Goal: Task Accomplishment & Management: Manage account settings

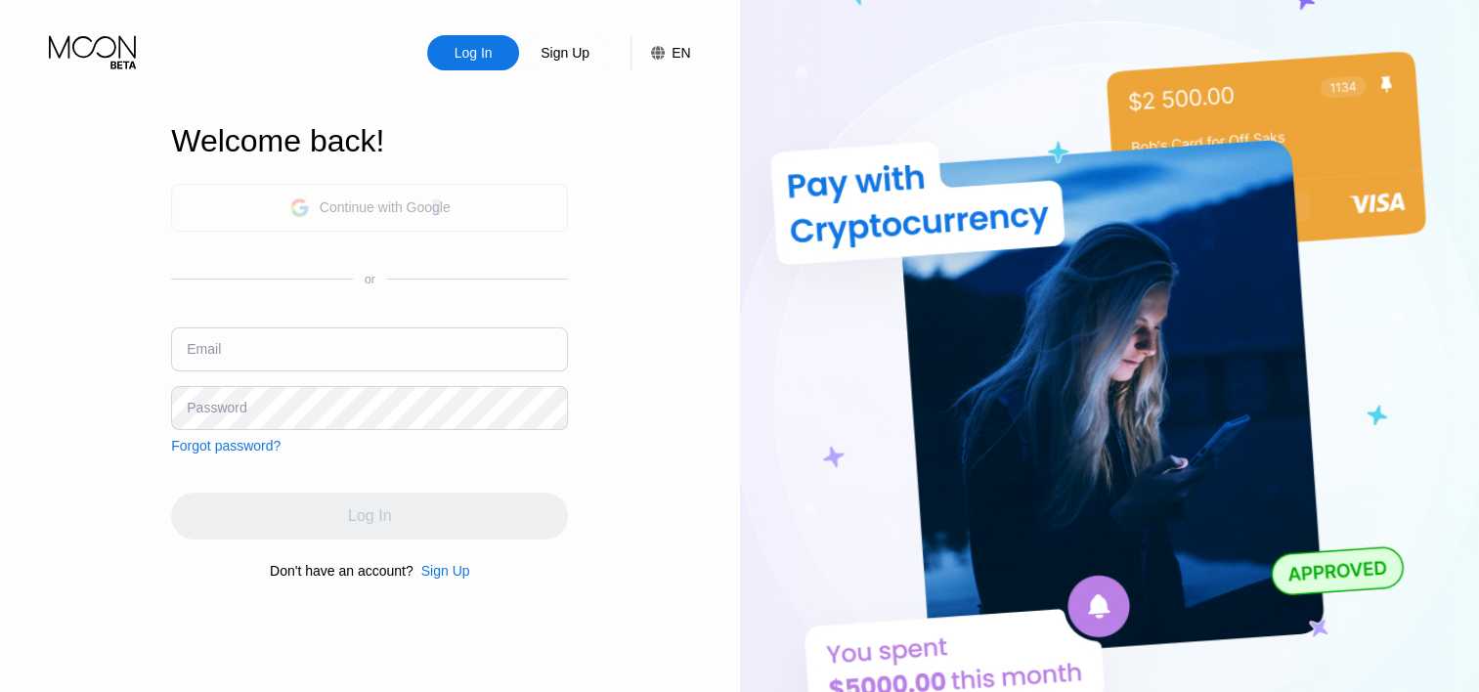
click at [434, 206] on div "Continue with Google" at bounding box center [385, 207] width 131 height 16
drag, startPoint x: 434, startPoint y: 206, endPoint x: 405, endPoint y: 206, distance: 29.3
click at [405, 206] on div "Continue with Google" at bounding box center [385, 207] width 131 height 16
click at [396, 199] on div "Continue with Google" at bounding box center [385, 207] width 131 height 16
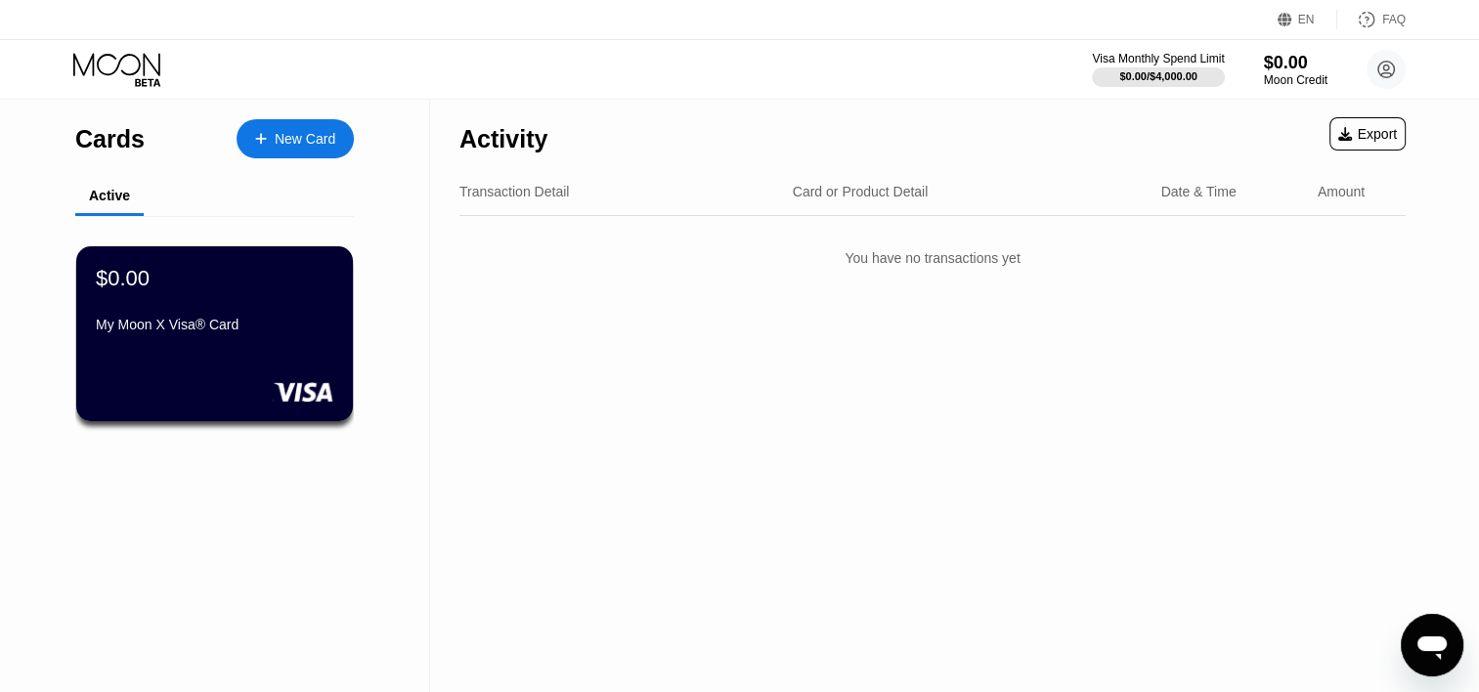
click at [827, 408] on div "Activity Export Transaction Detail Card or Product Detail Date & Time Amount Yo…" at bounding box center [932, 396] width 1005 height 592
click at [1398, 55] on circle at bounding box center [1386, 69] width 39 height 39
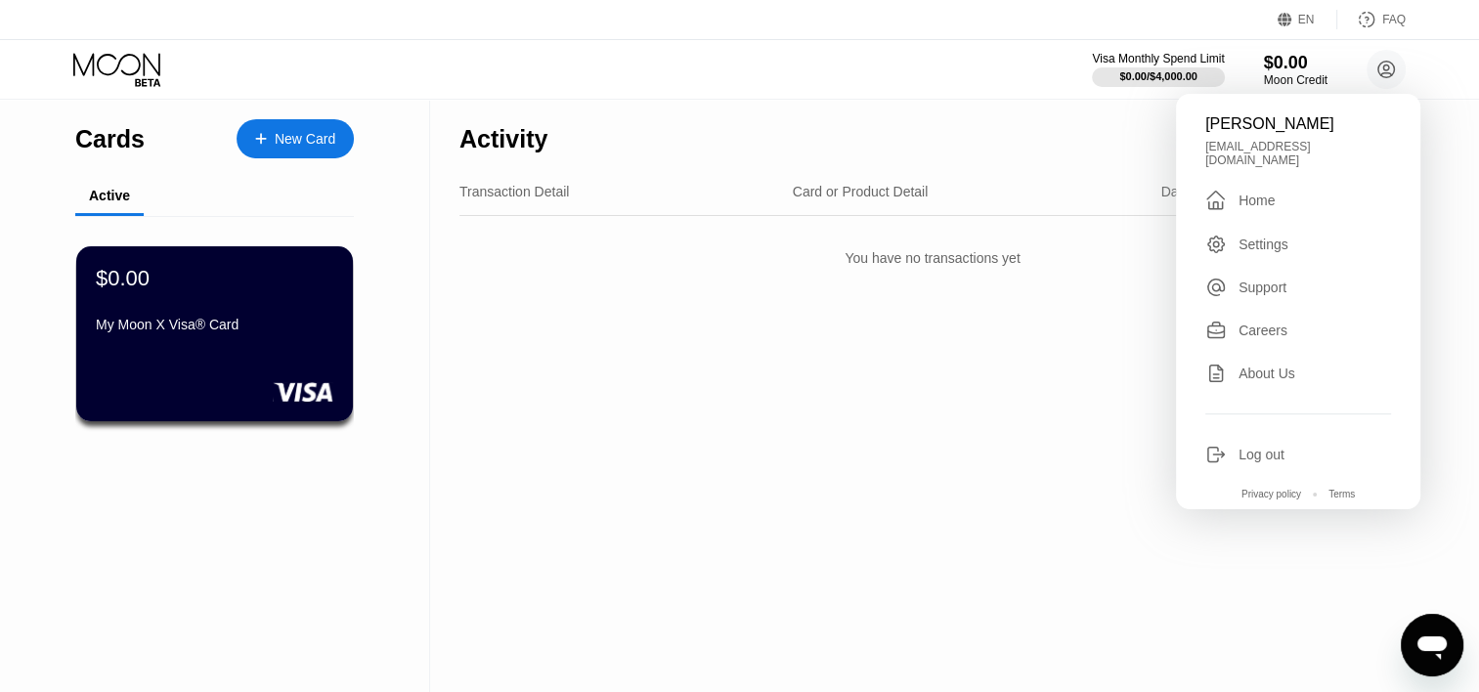
click at [533, 350] on div "Activity Export Transaction Detail Card or Product Detail Date & Time Amount Yo…" at bounding box center [932, 396] width 1005 height 592
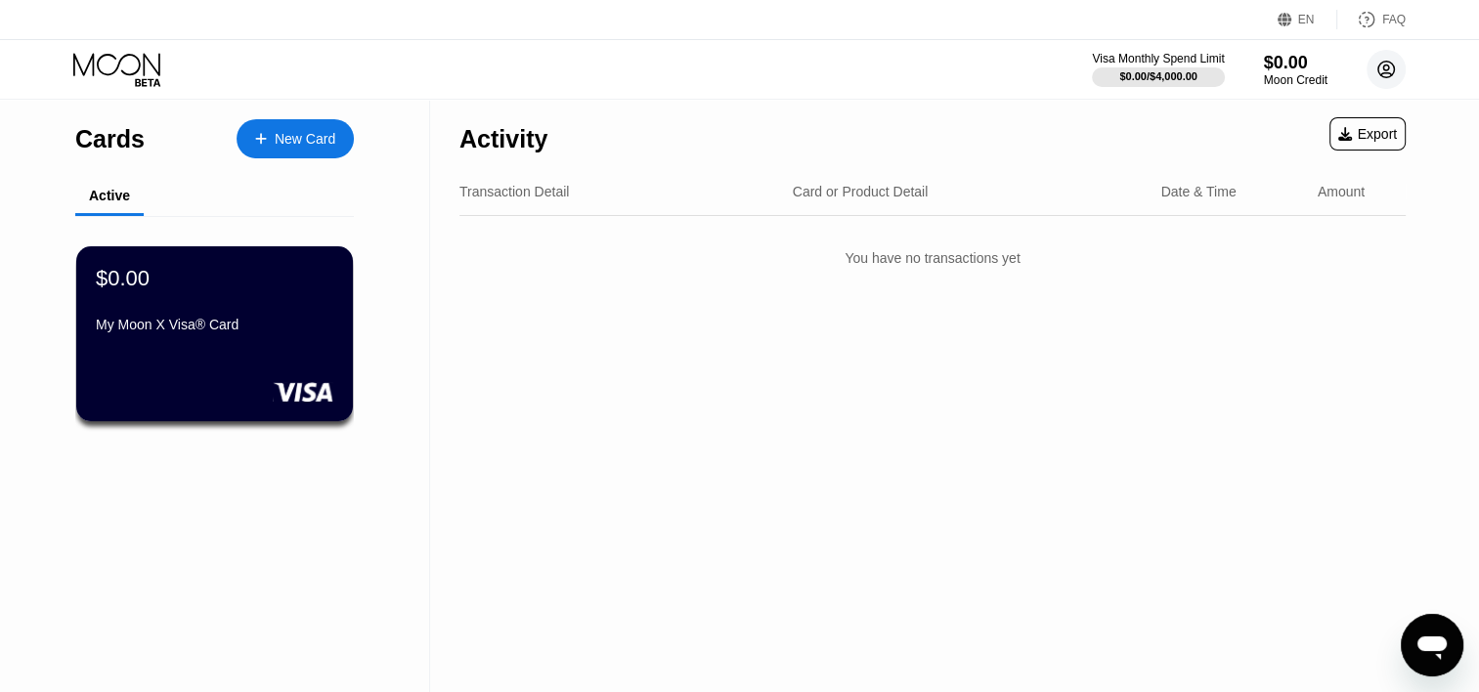
click at [1389, 82] on circle at bounding box center [1386, 69] width 39 height 39
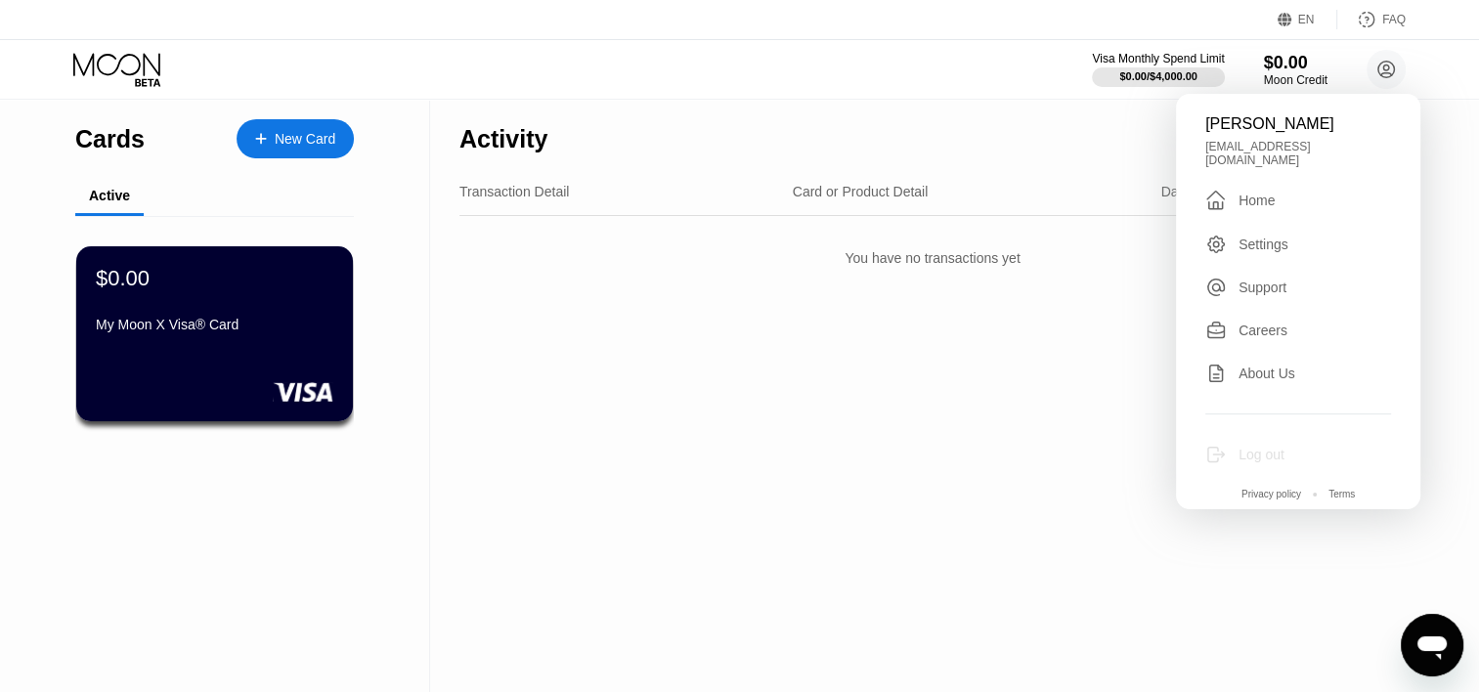
click at [1267, 447] on div "Log out" at bounding box center [1262, 455] width 46 height 16
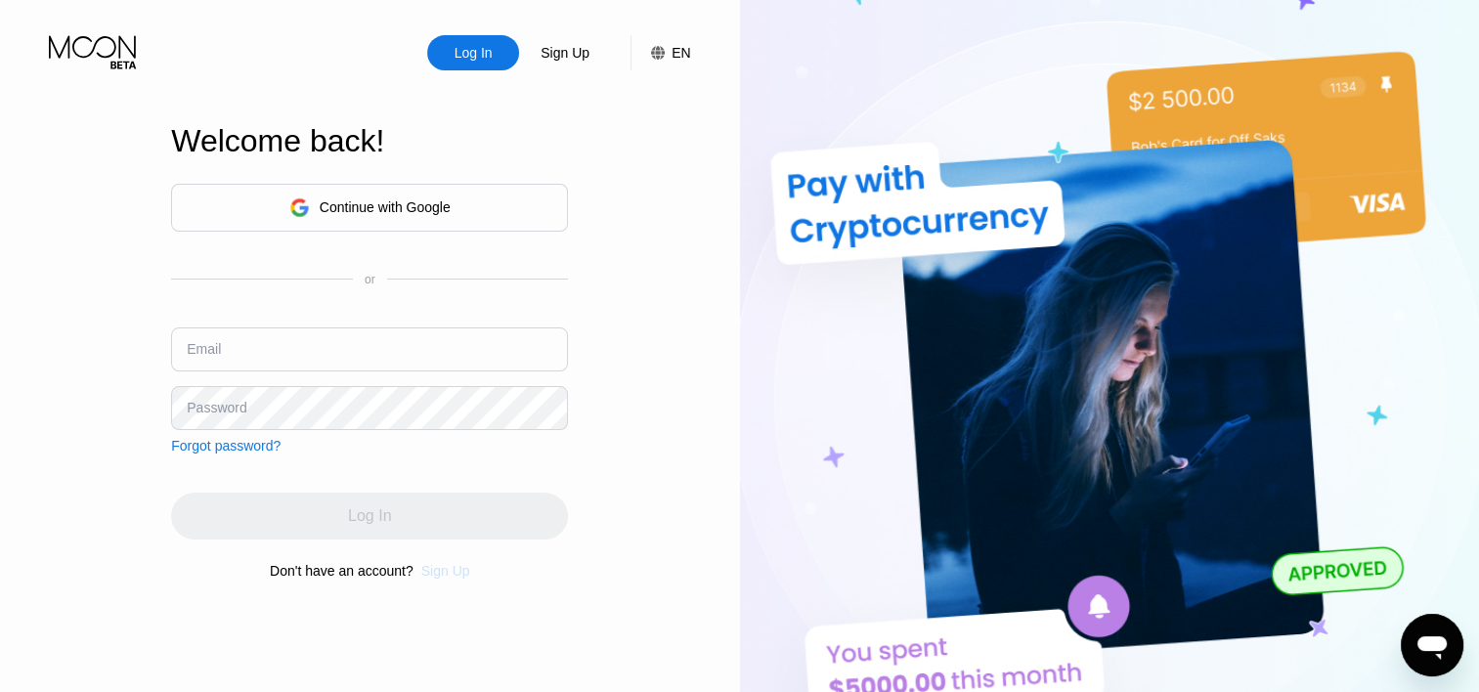
click at [444, 579] on div "Sign Up" at bounding box center [445, 571] width 49 height 16
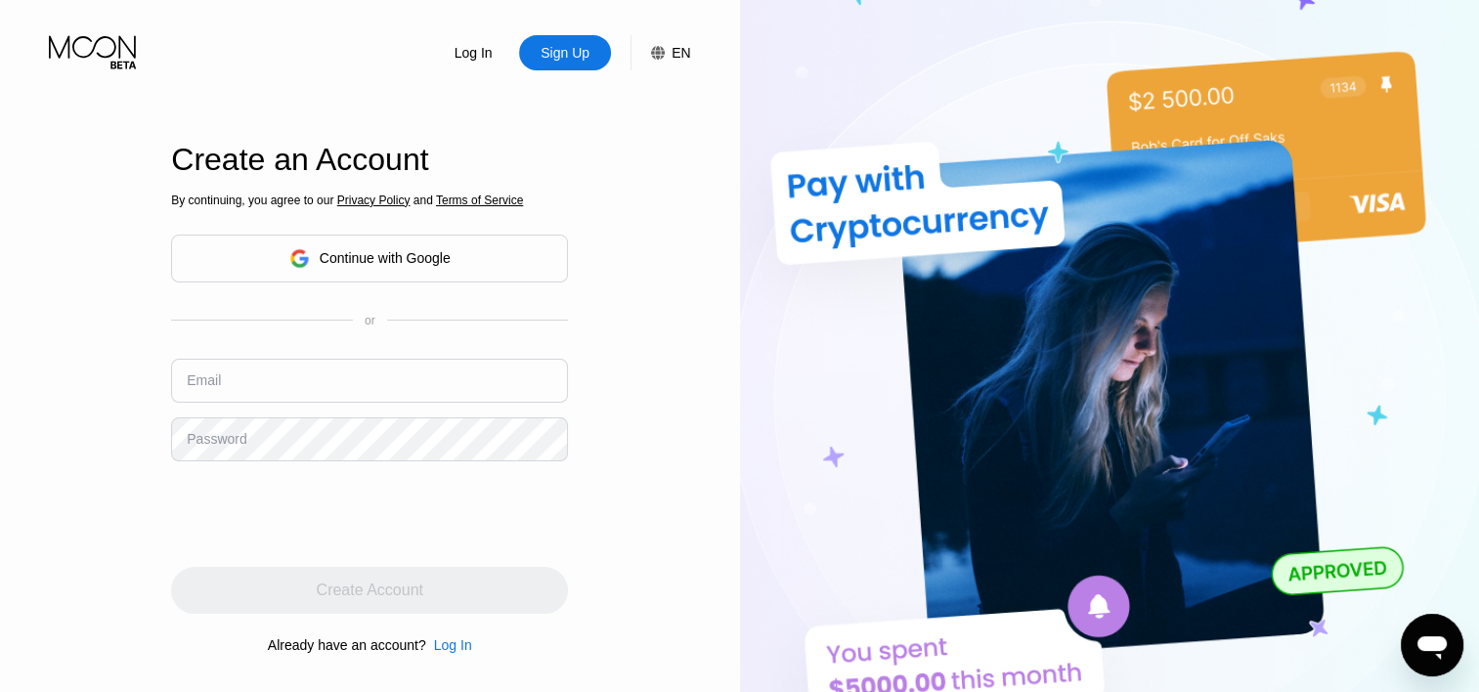
click at [297, 392] on input "text" at bounding box center [369, 381] width 397 height 44
type input "buraxacademy@gmail.com"
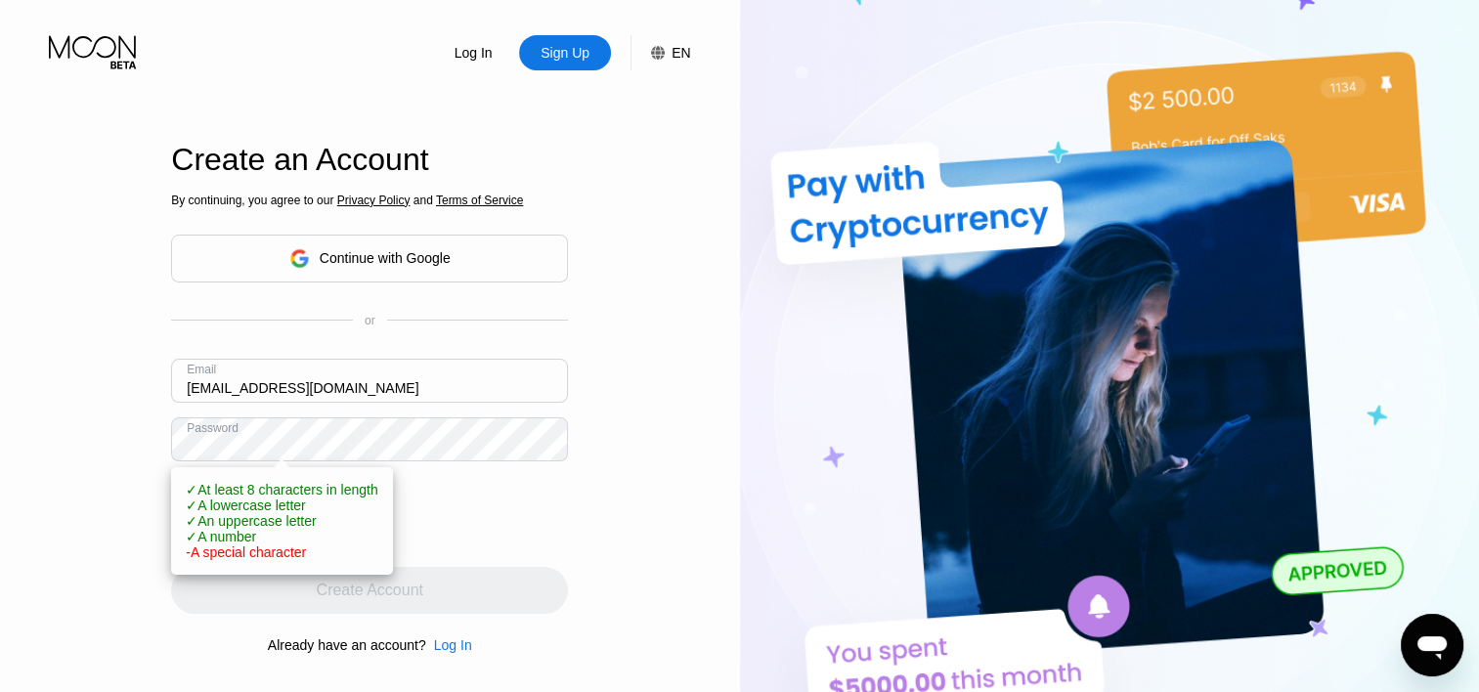
click at [31, 403] on div "Log In Sign Up EN Language Select an item Save Create an Account By continuing,…" at bounding box center [370, 381] width 740 height 762
click at [558, 530] on div at bounding box center [369, 514] width 397 height 76
click at [355, 504] on div "✓ At least 8 characters in length ✓ A lowercase letter ✓ An uppercase letter ✓ …" at bounding box center [282, 521] width 192 height 78
click at [145, 440] on div "Log In Sign Up EN Language Select an item Save Create an Account By continuing,…" at bounding box center [370, 381] width 740 height 762
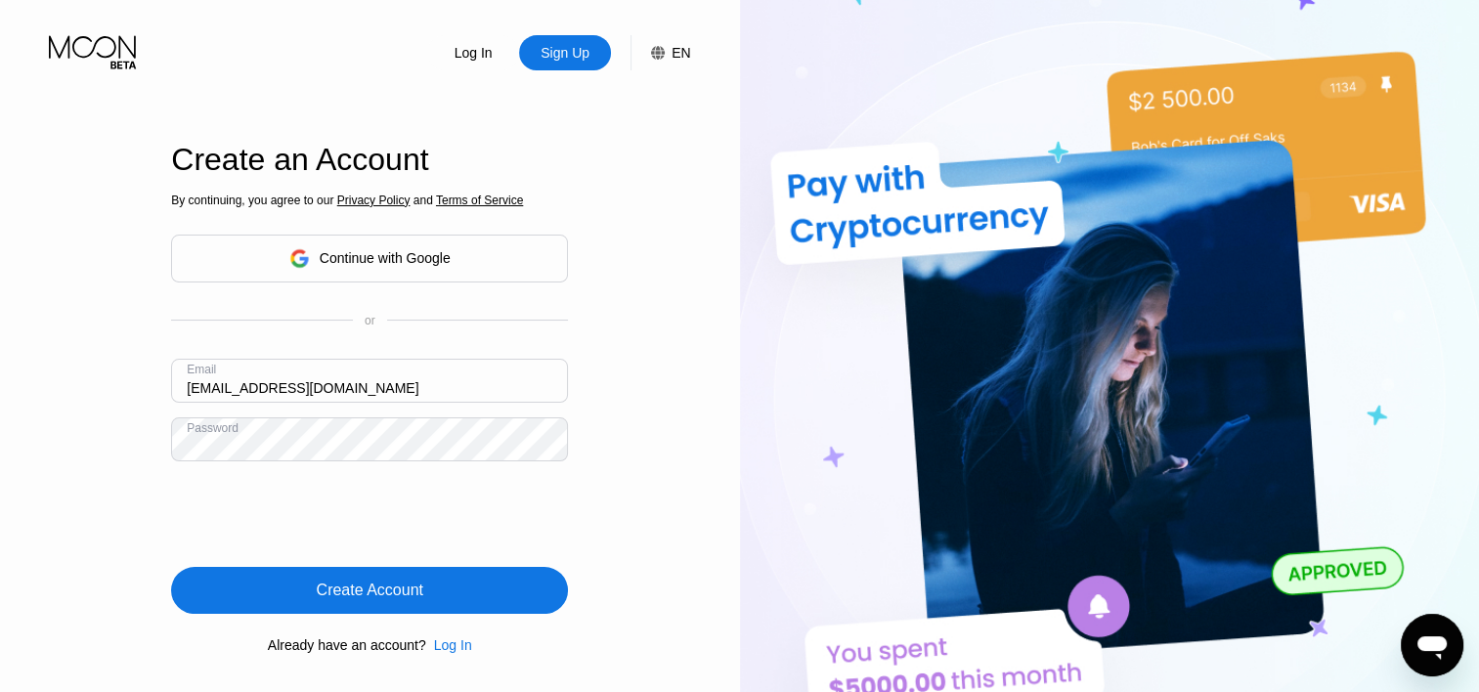
click at [266, 574] on div "Create Account" at bounding box center [369, 590] width 397 height 47
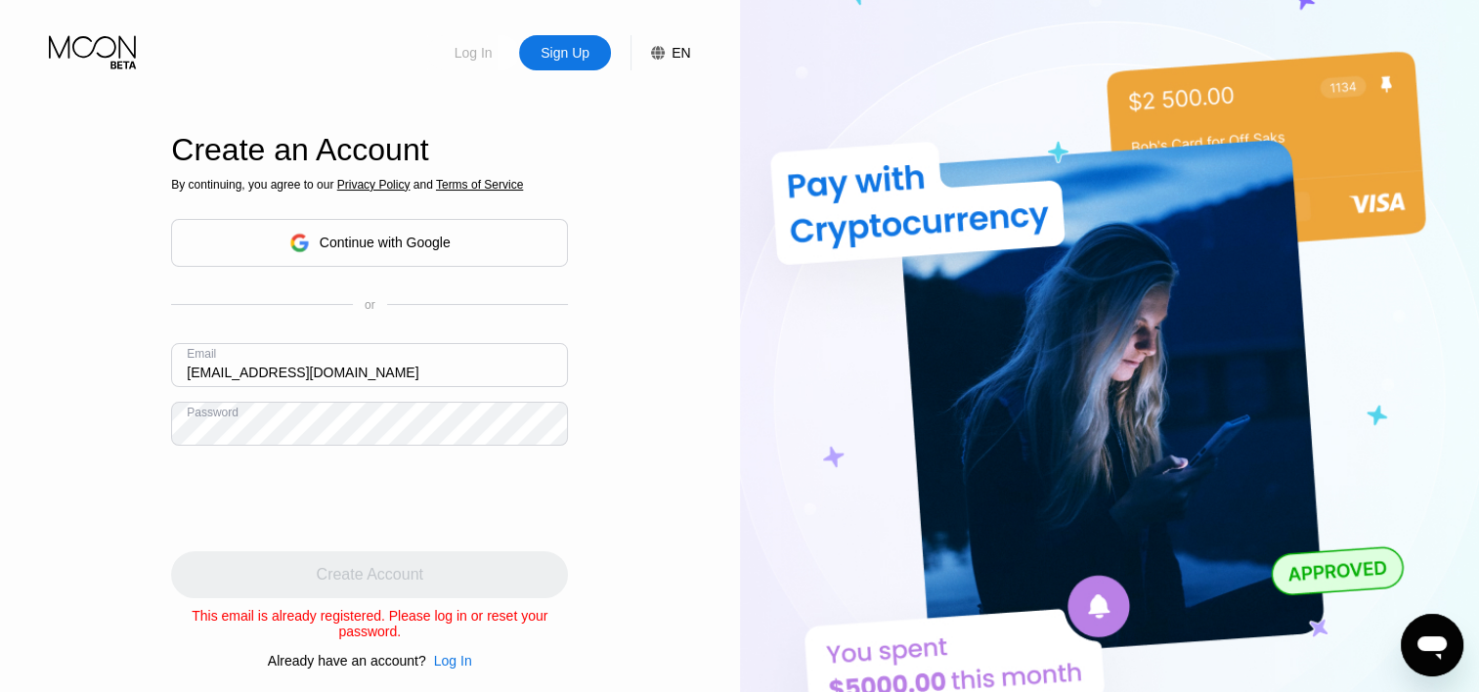
click at [457, 60] on div "Log In" at bounding box center [474, 53] width 42 height 20
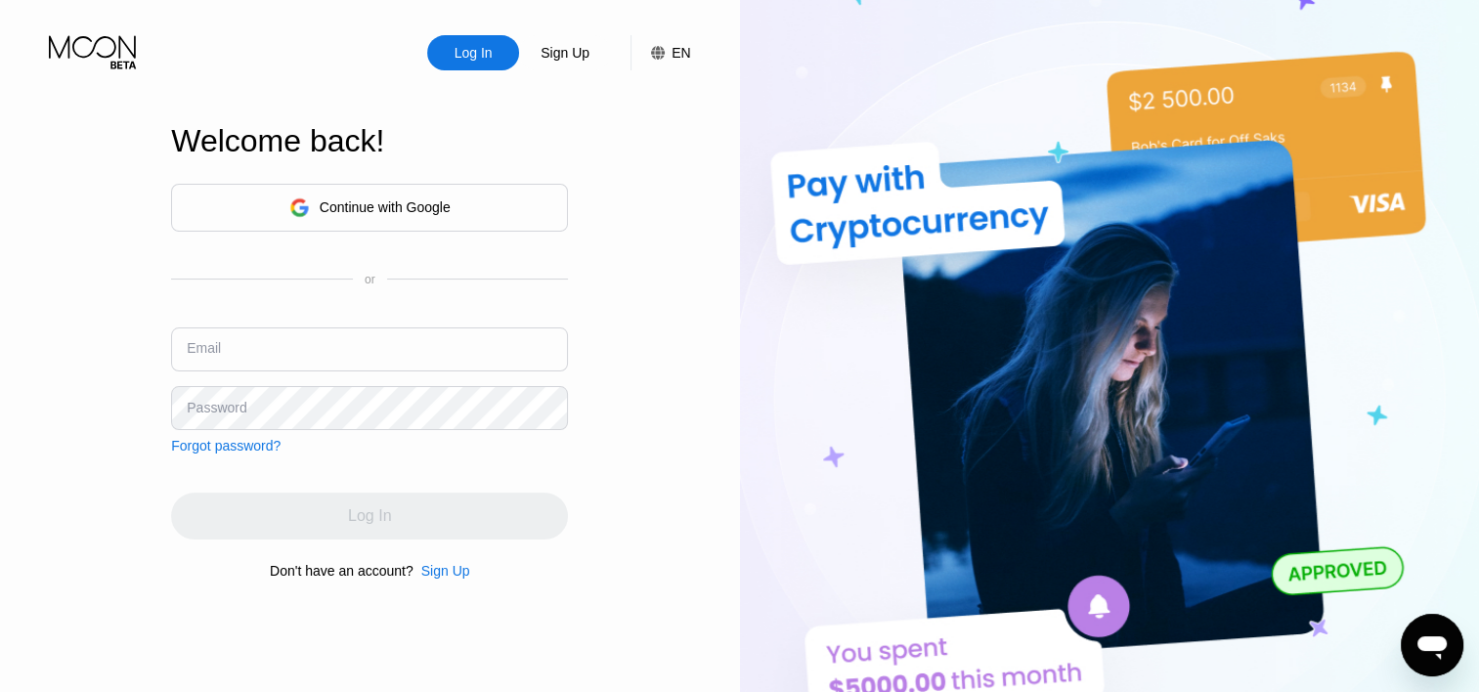
click at [301, 348] on input "text" at bounding box center [369, 350] width 397 height 44
click at [456, 352] on input "text" at bounding box center [369, 350] width 397 height 44
click at [587, 461] on div "Log In Sign Up EN Language Select an item Save Welcome back! Continue with Goog…" at bounding box center [370, 381] width 740 height 762
click at [371, 333] on input "text" at bounding box center [369, 350] width 397 height 44
type input "buraxacademy@gmail.com"
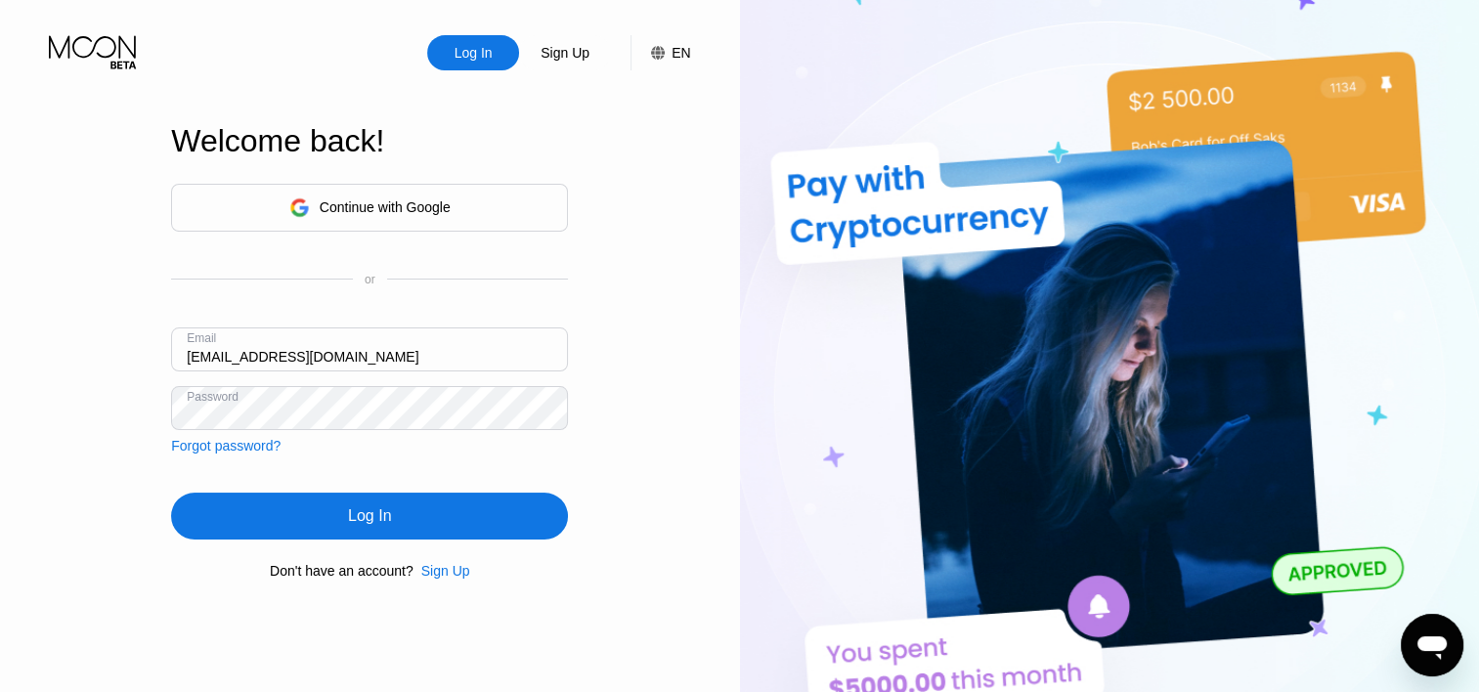
click at [377, 526] on div "Log In" at bounding box center [369, 516] width 43 height 20
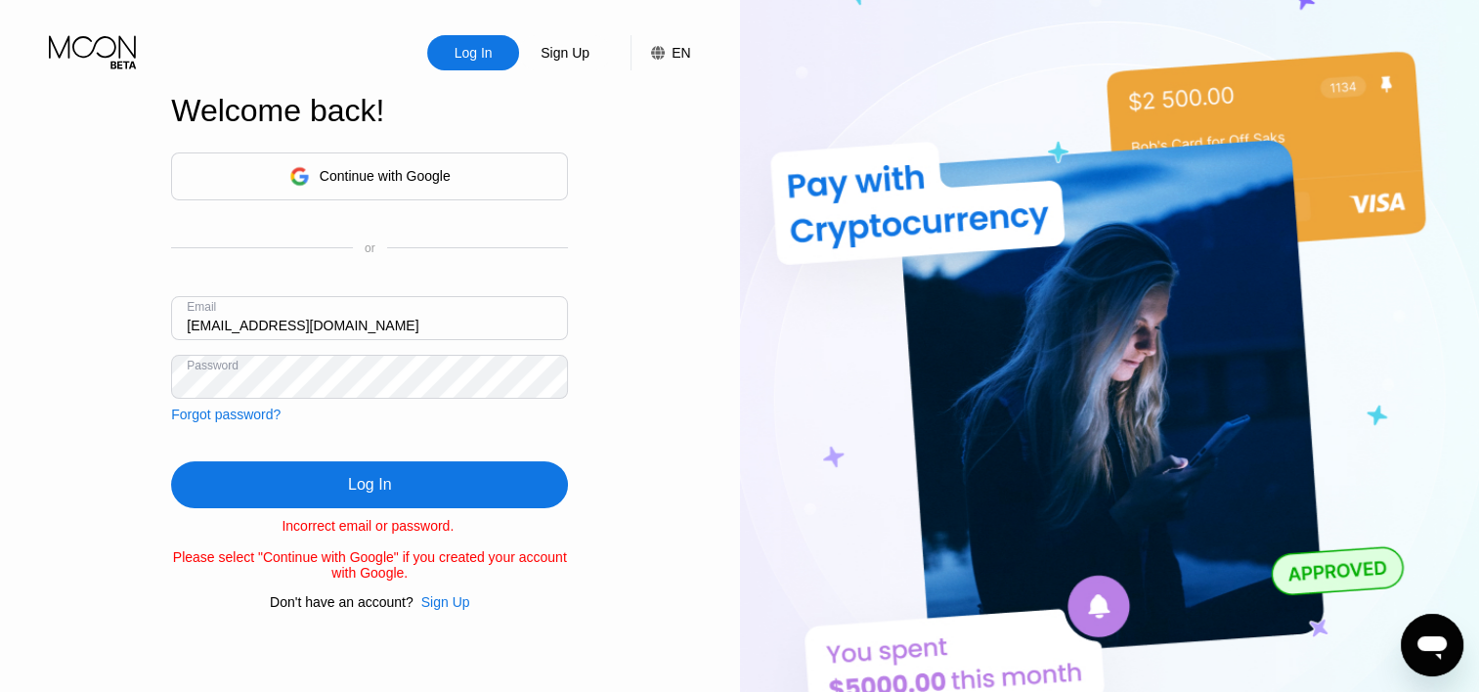
click at [132, 359] on div "Log In Sign Up EN Language Select an item Save Welcome back! Continue with Goog…" at bounding box center [370, 381] width 740 height 762
click at [30, 358] on div "Log In Sign Up EN Language Select an item Save Welcome back! Continue with Goog…" at bounding box center [370, 381] width 740 height 762
click at [680, 471] on div "Log In Sign Up EN Language Select an item Save Welcome back! Continue with Goog…" at bounding box center [370, 381] width 740 height 762
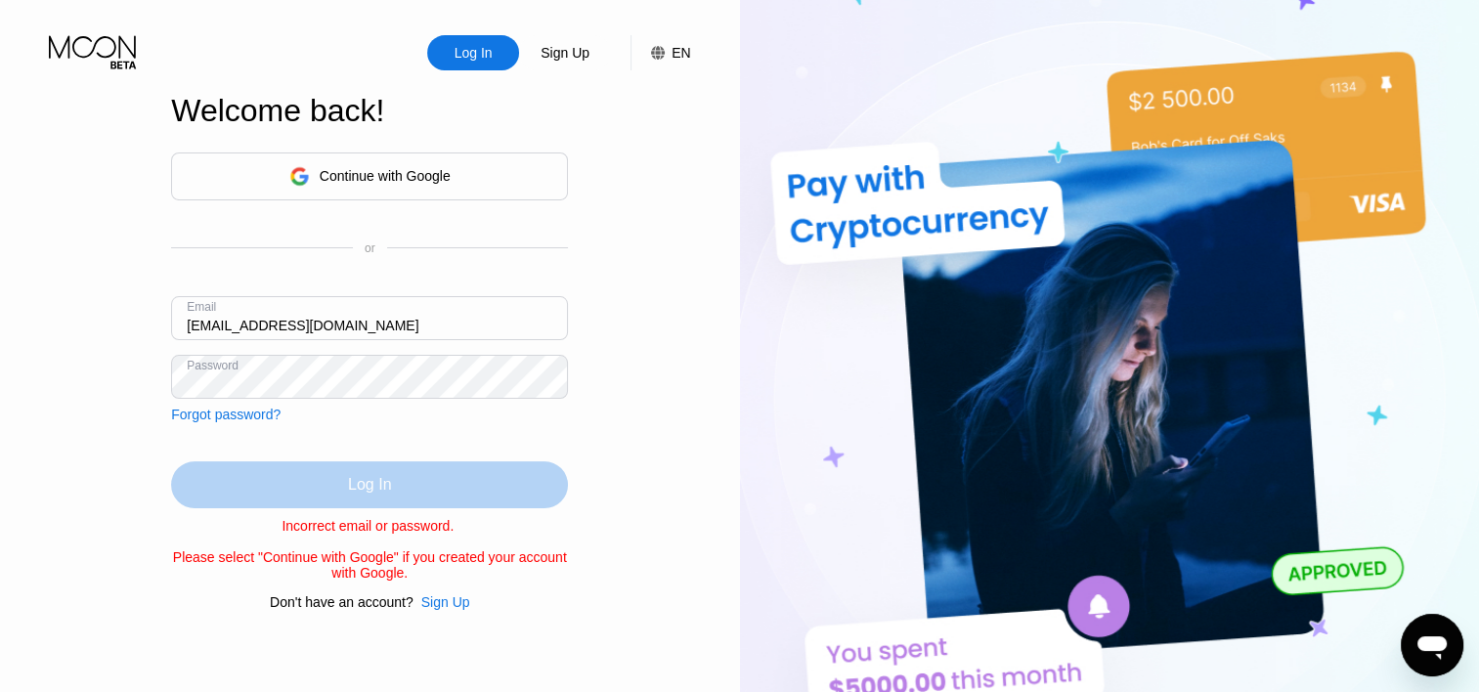
click at [434, 479] on div "Log In" at bounding box center [369, 484] width 397 height 47
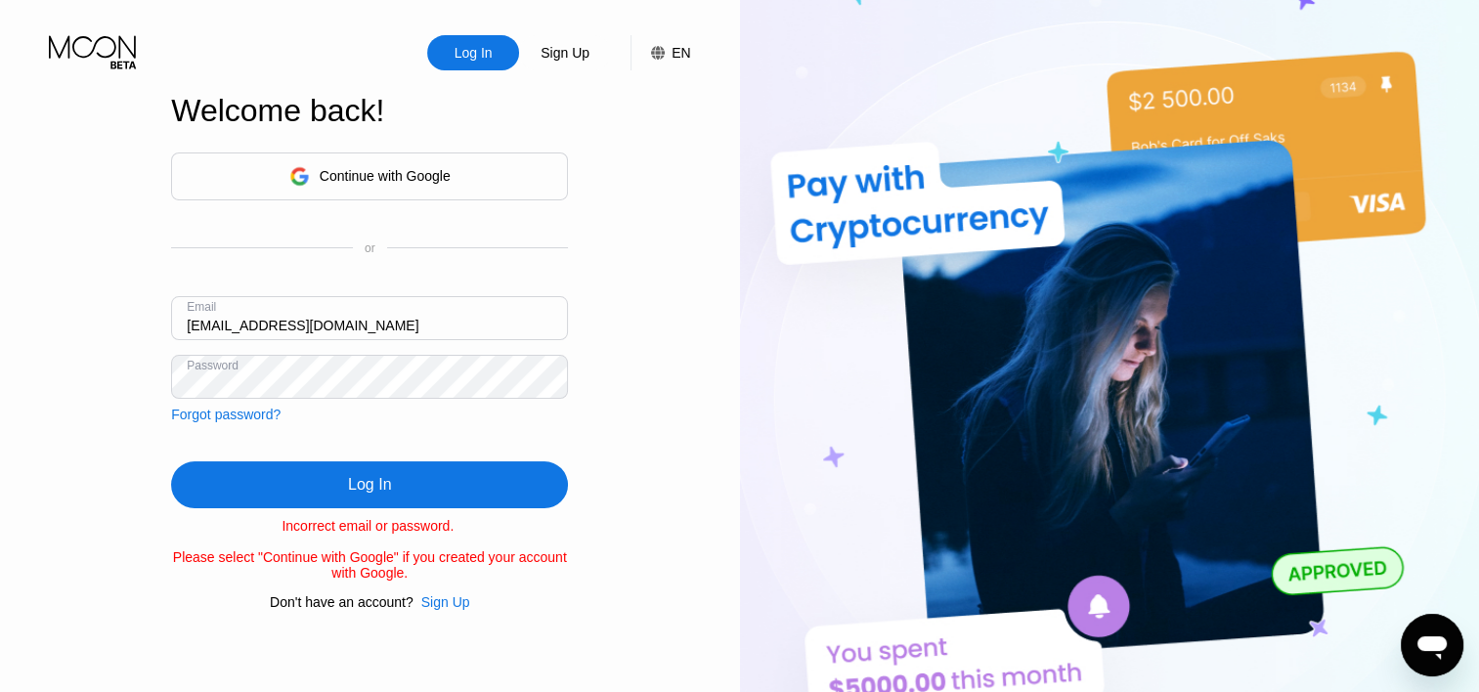
click at [0, 383] on html "Log In Sign Up EN Language Select an item Save Welcome back! Continue with Goog…" at bounding box center [739, 346] width 1479 height 692
click at [101, 369] on div "Log In Sign Up EN Language Select an item Save Welcome back! Continue with Goog…" at bounding box center [370, 381] width 740 height 762
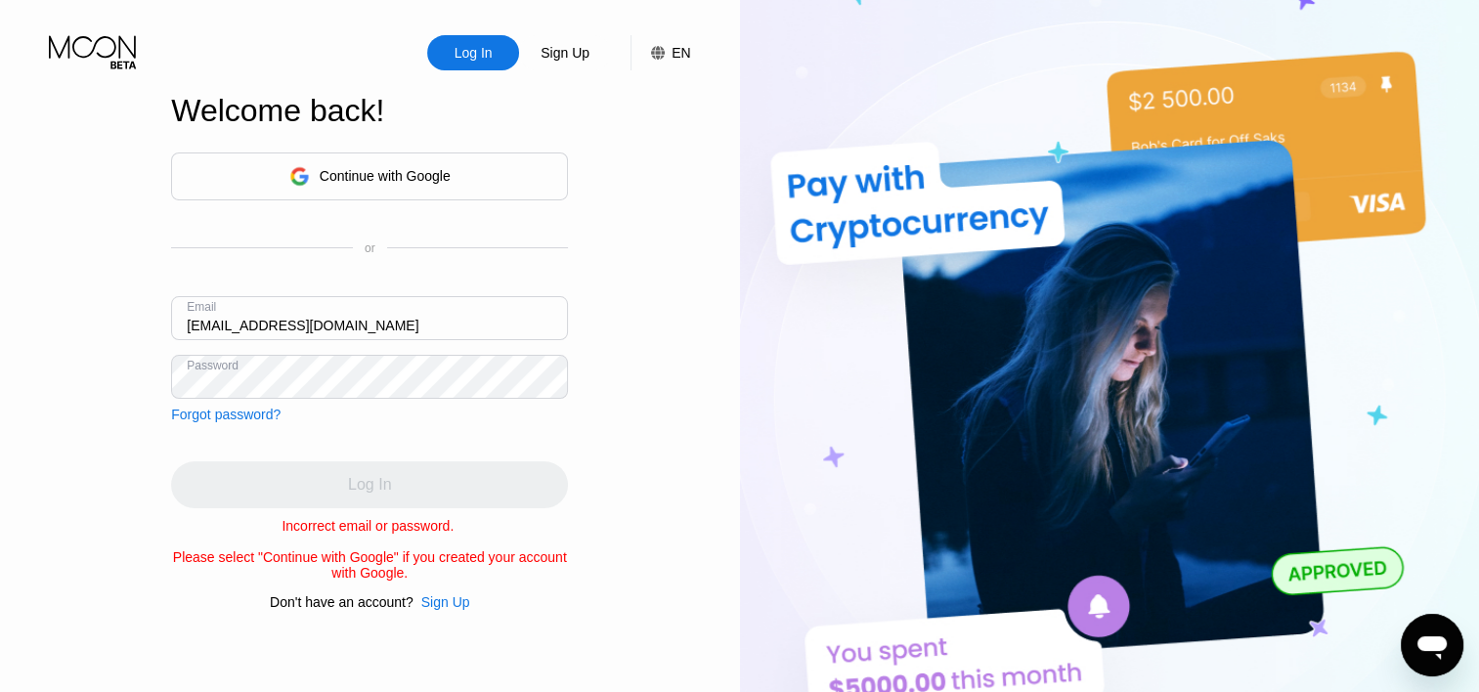
click at [600, 529] on div "Log In Sign Up EN Language Select an item Save Welcome back! Continue with Goog…" at bounding box center [370, 381] width 740 height 762
click at [346, 483] on div "Log In" at bounding box center [369, 484] width 397 height 47
click at [606, 426] on div "Log In Sign Up EN Language Select an item Save Welcome back! Continue with Goog…" at bounding box center [370, 381] width 740 height 762
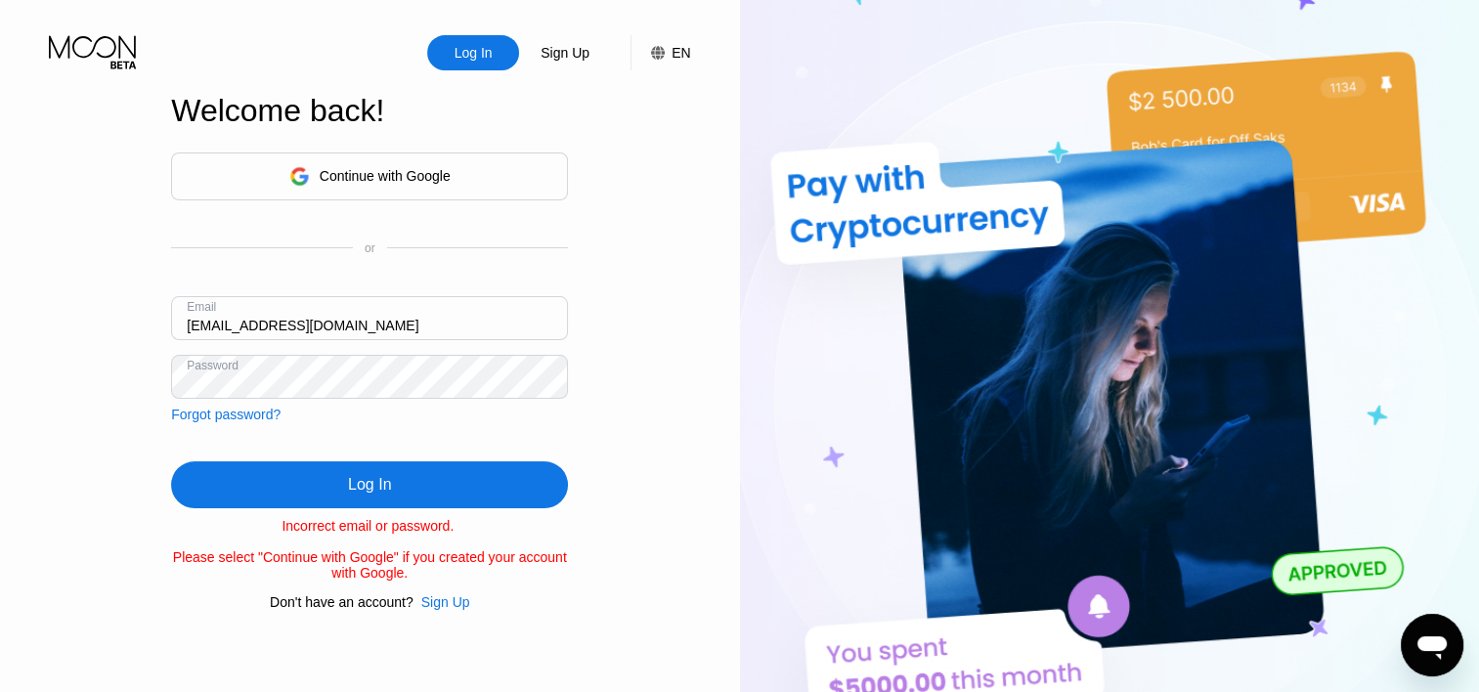
click at [0, 395] on html "Log In Sign Up EN Language Select an item Save Welcome back! Continue with Goog…" at bounding box center [739, 346] width 1479 height 692
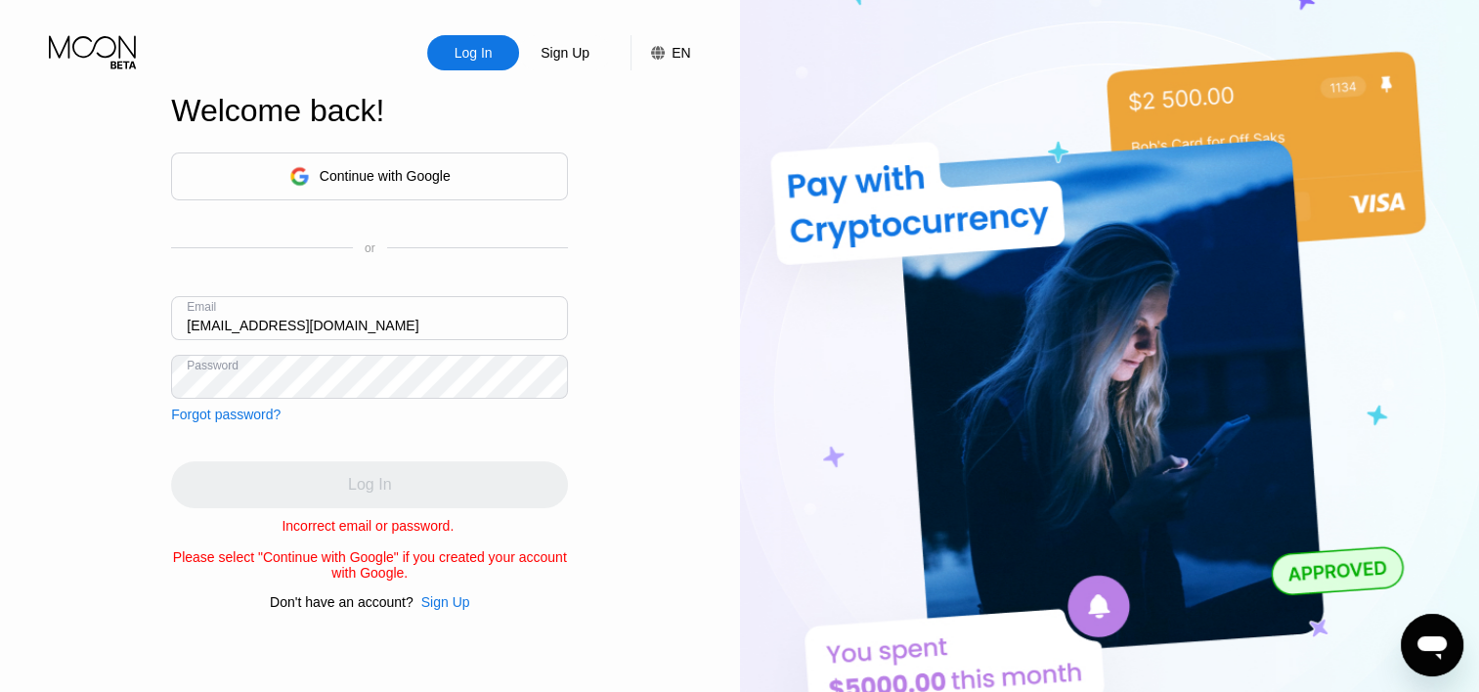
click at [619, 438] on div "Log In Sign Up EN Language Select an item Save Welcome back! Continue with Goog…" at bounding box center [370, 381] width 740 height 762
drag, startPoint x: 633, startPoint y: 427, endPoint x: 623, endPoint y: 435, distance: 12.5
click at [634, 428] on div "Log In Sign Up EN Language Select an item Save Welcome back! Continue with Goog…" at bounding box center [370, 381] width 740 height 762
click at [467, 473] on div "Log In" at bounding box center [369, 484] width 397 height 47
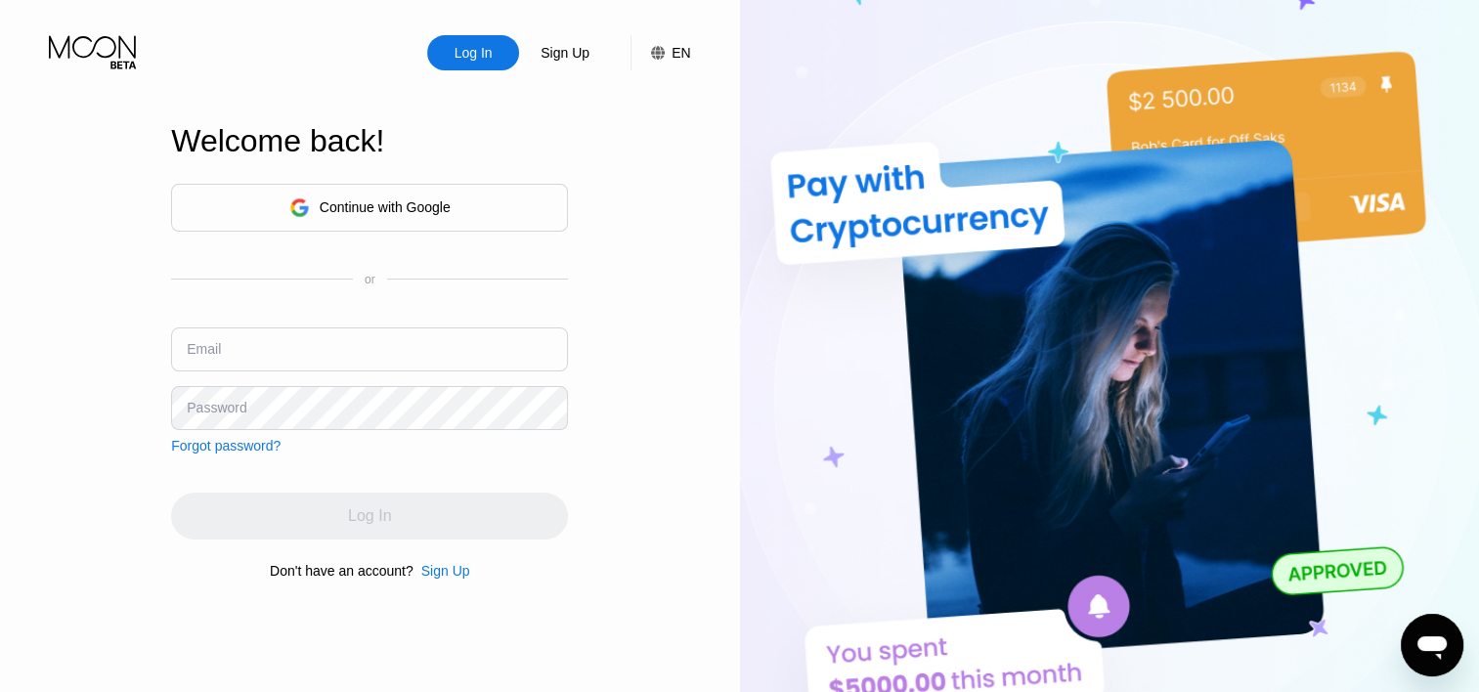
type input "buraxacademy@gmail.com"
click at [370, 218] on div "Continue with Google" at bounding box center [369, 208] width 161 height 30
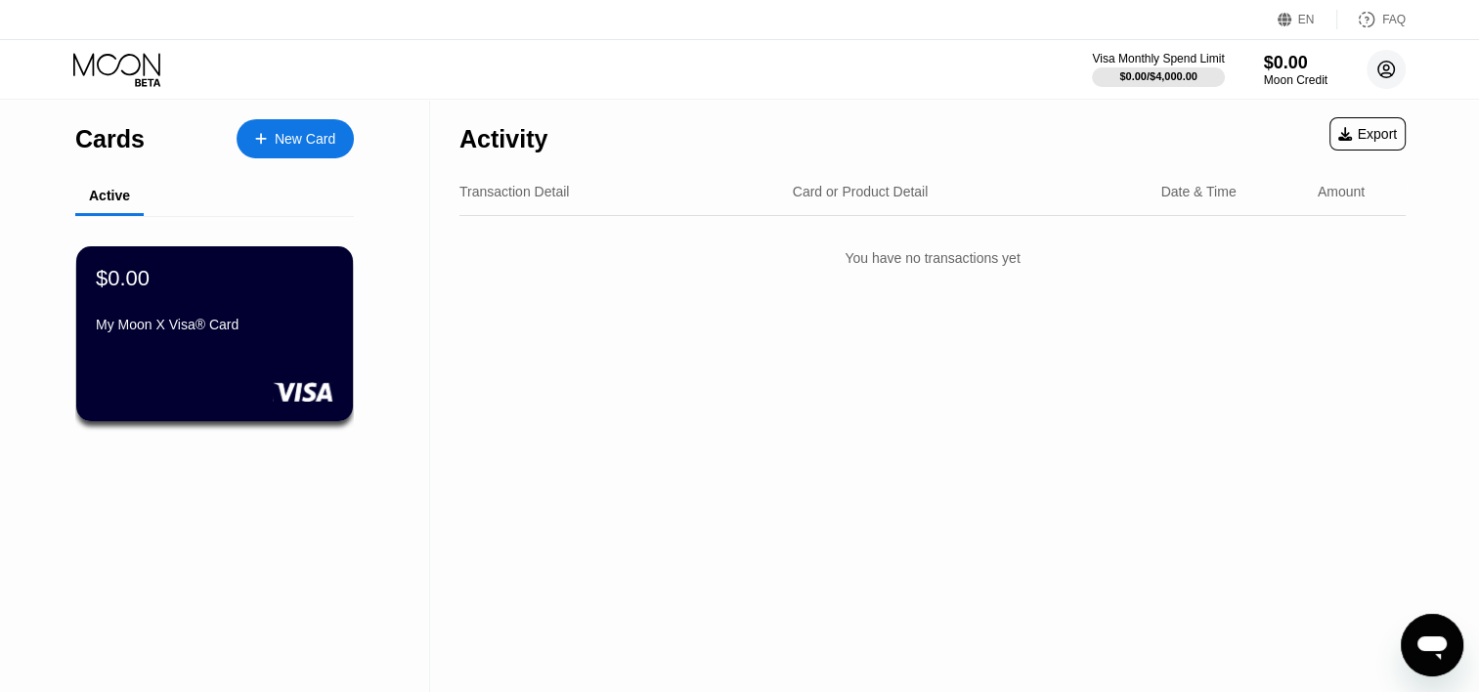
click at [1391, 84] on circle at bounding box center [1386, 69] width 39 height 39
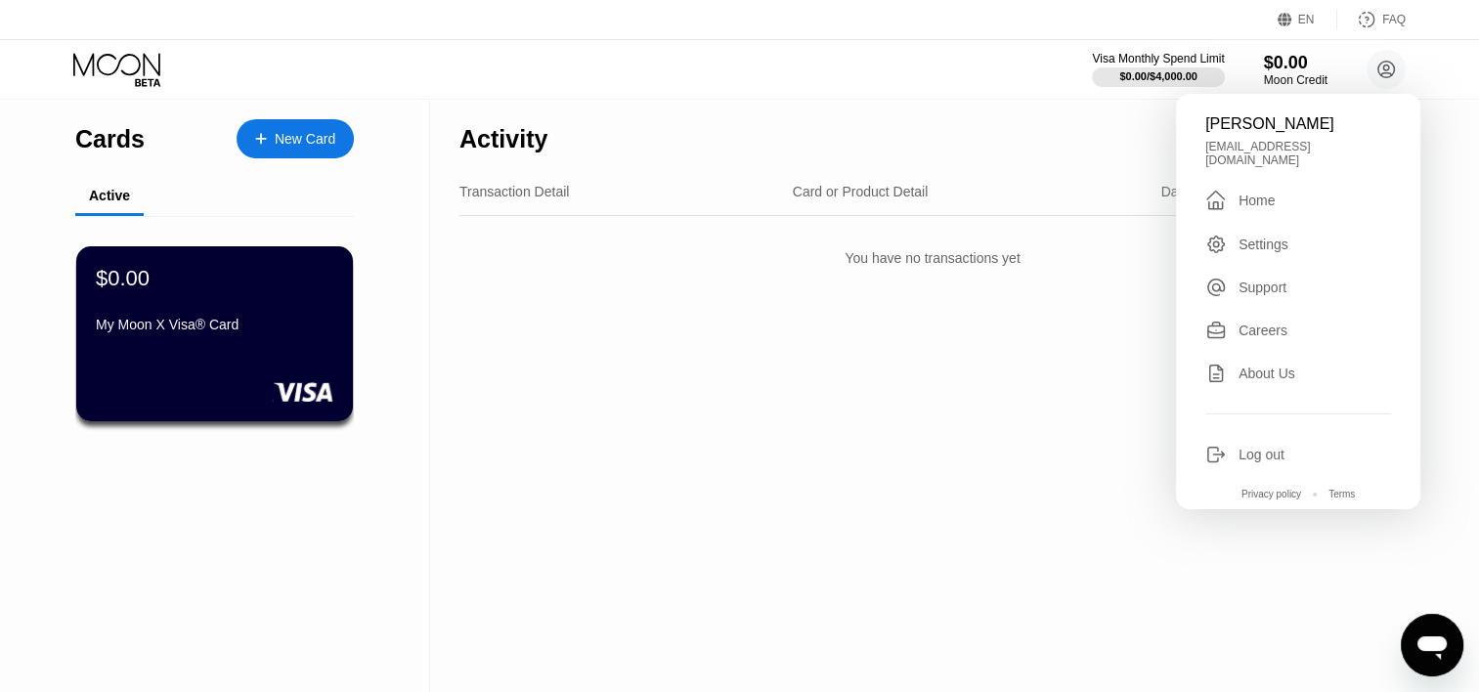
click at [1255, 447] on div "Log out" at bounding box center [1262, 455] width 46 height 16
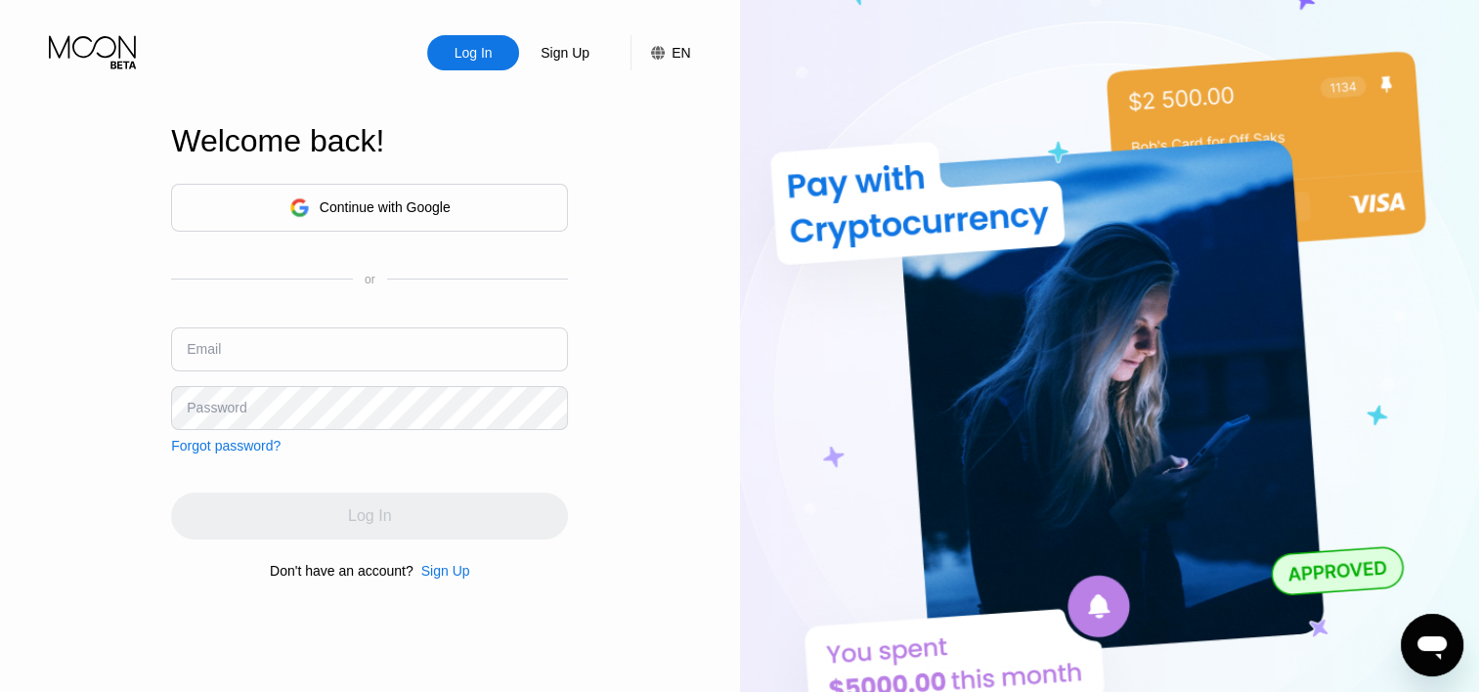
type input "[EMAIL_ADDRESS][DOMAIN_NAME]"
click at [406, 203] on div "Continue with Google" at bounding box center [385, 207] width 131 height 16
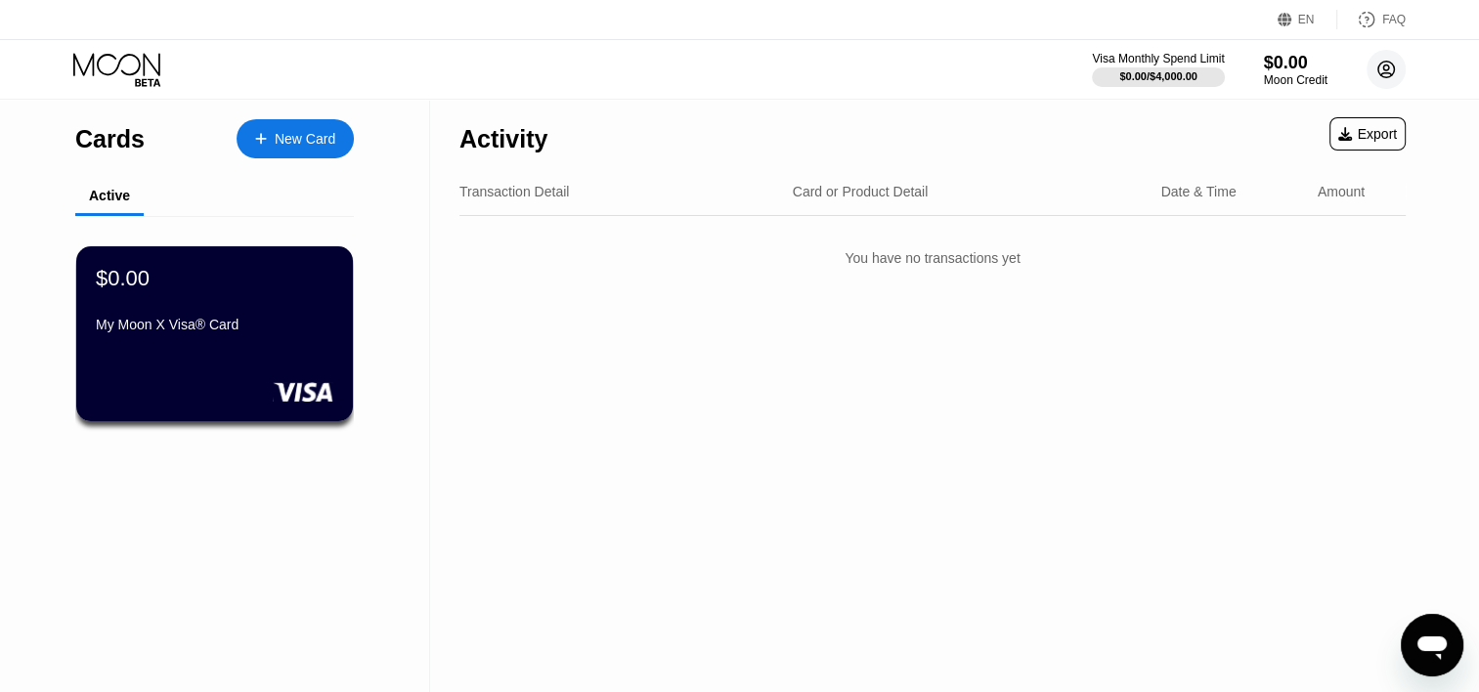
click at [1392, 70] on circle at bounding box center [1386, 69] width 39 height 39
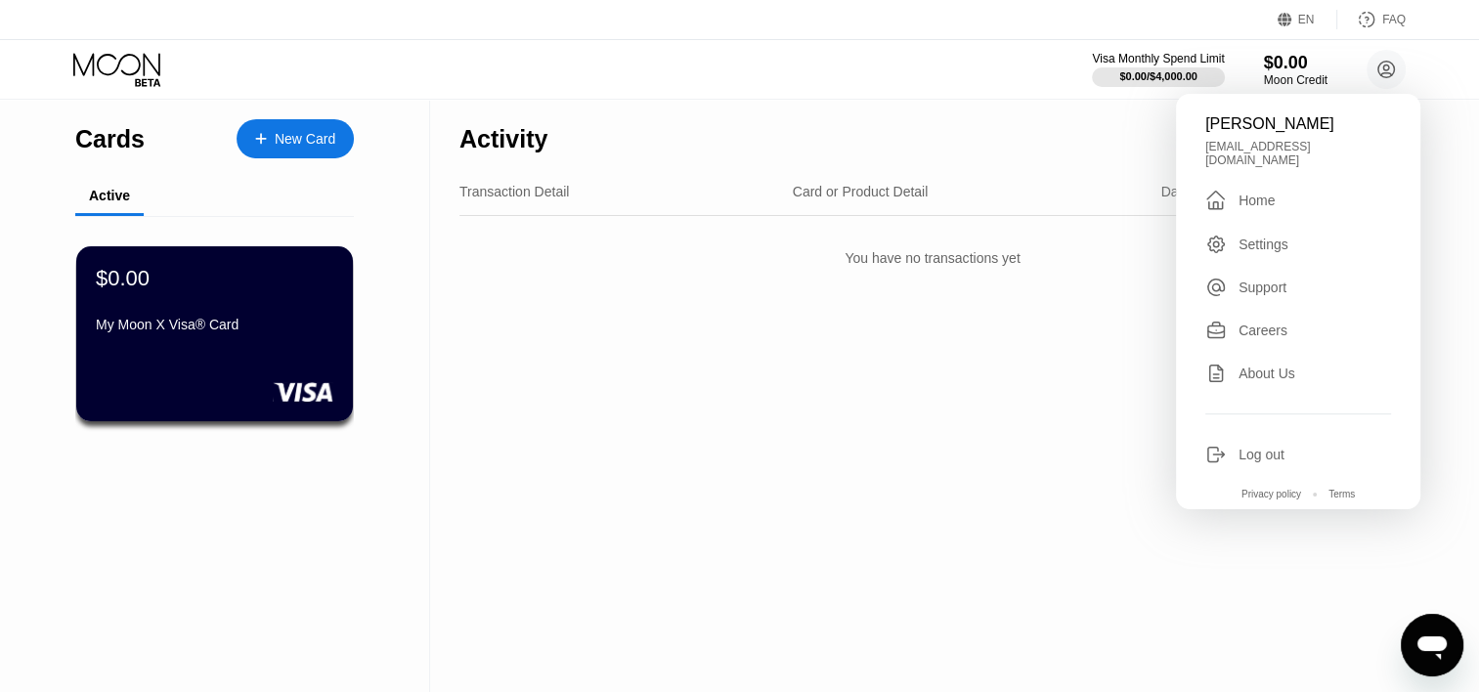
click at [1265, 447] on div "Log out" at bounding box center [1262, 455] width 46 height 16
